Goal: Task Accomplishment & Management: Use online tool/utility

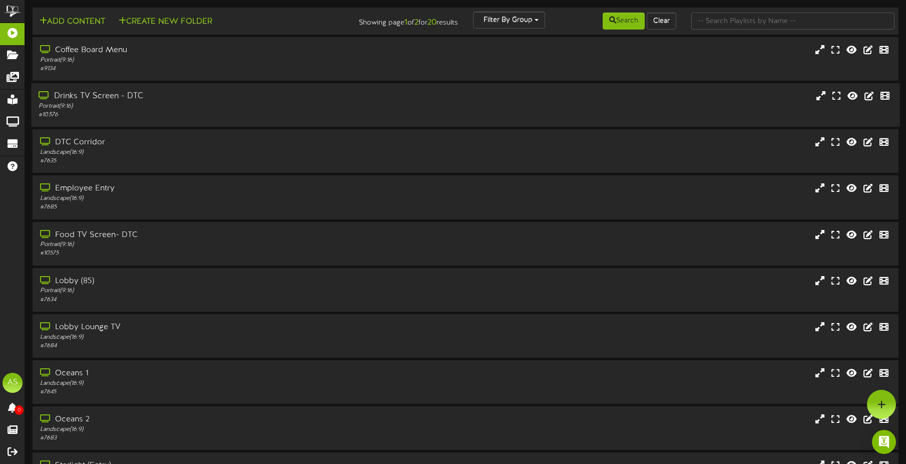
click at [197, 100] on div "Drinks TV Screen - DTC" at bounding box center [212, 97] width 347 height 12
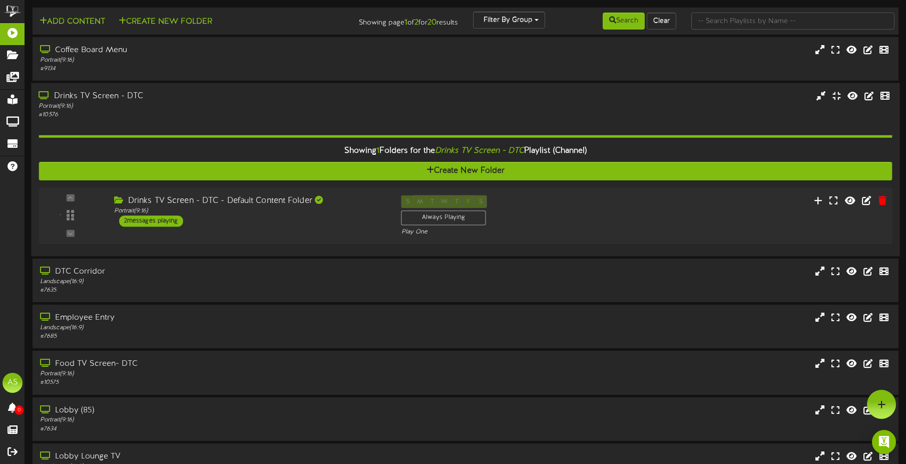
click at [221, 215] on div "Drinks TV Screen - DTC - Default Content Folder Portrait ( 9:16 ) 2 messages pl…" at bounding box center [249, 211] width 287 height 32
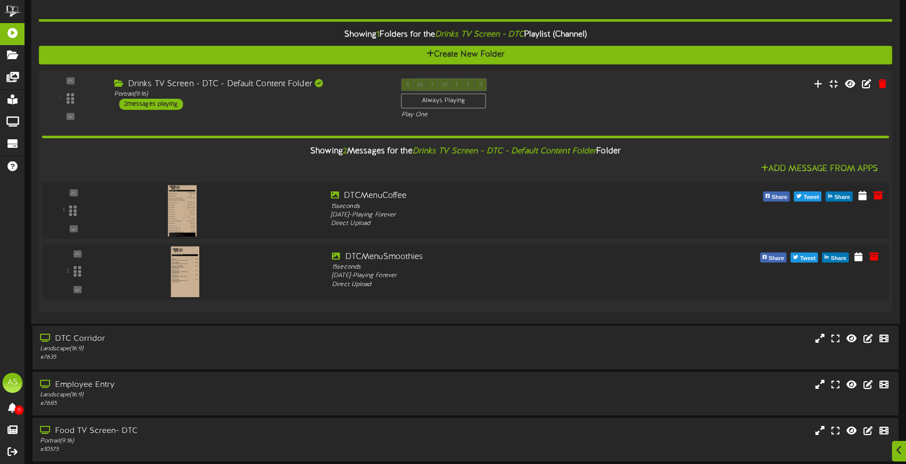
scroll to position [150, 0]
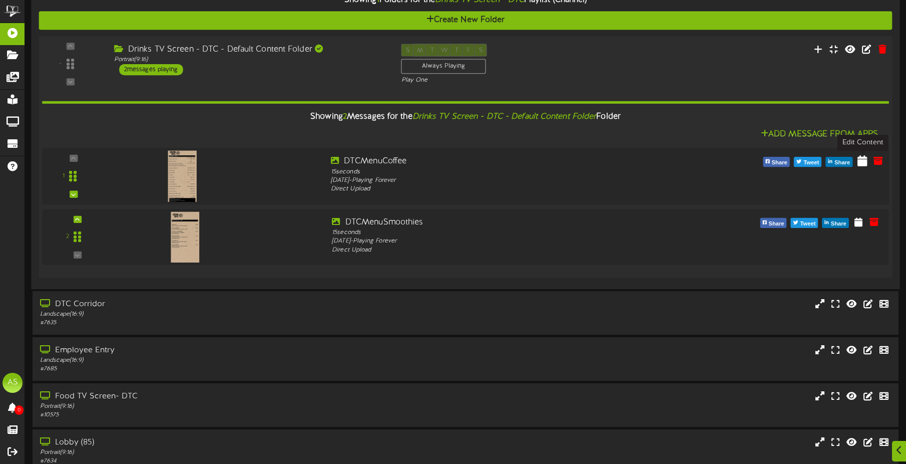
click at [859, 165] on icon at bounding box center [863, 160] width 10 height 11
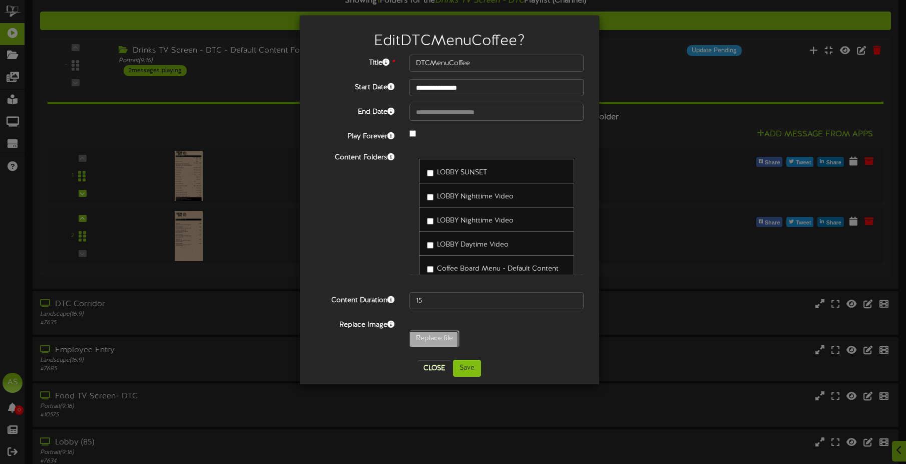
type input "**********"
click at [474, 364] on button "Save" at bounding box center [467, 367] width 28 height 17
